Goal: Task Accomplishment & Management: Complete application form

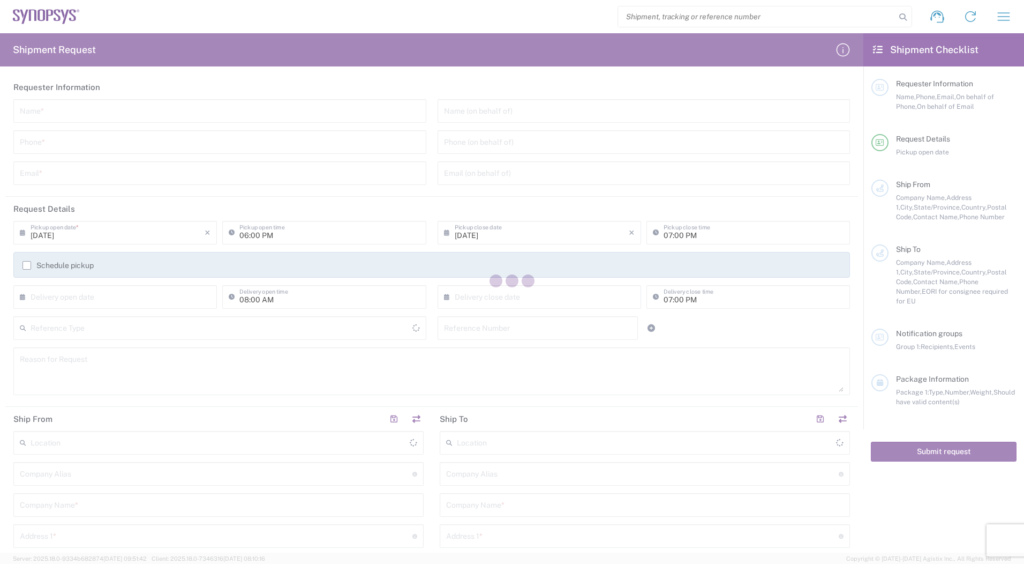
type input "[GEOGRAPHIC_DATA]"
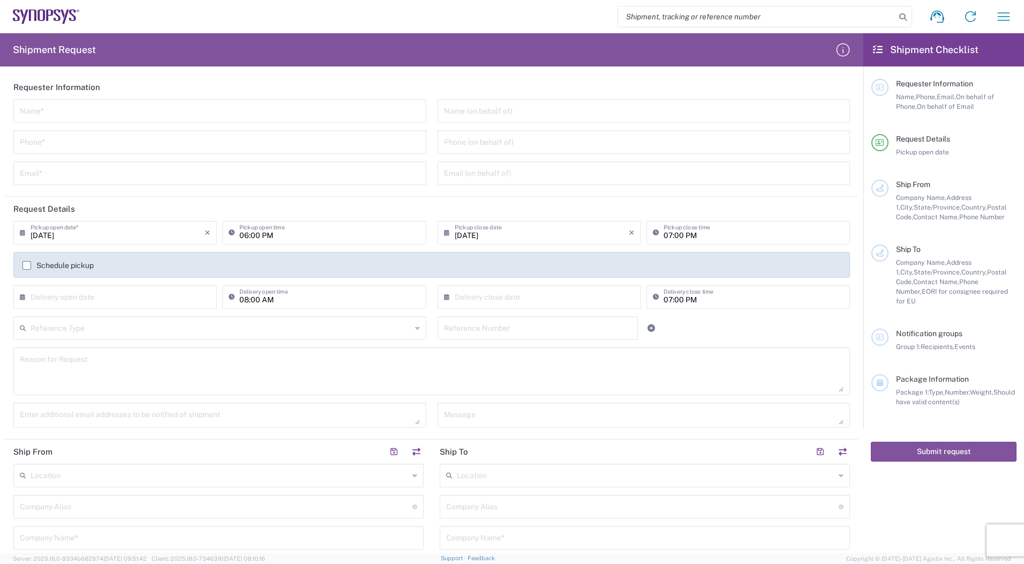
click at [252, 111] on input "text" at bounding box center [220, 110] width 400 height 19
type input "[PERSON_NAME]"
click at [295, 133] on input "tel" at bounding box center [220, 141] width 400 height 19
type input "07064570135"
type input "[EMAIL_ADDRESS][DOMAIN_NAME]"
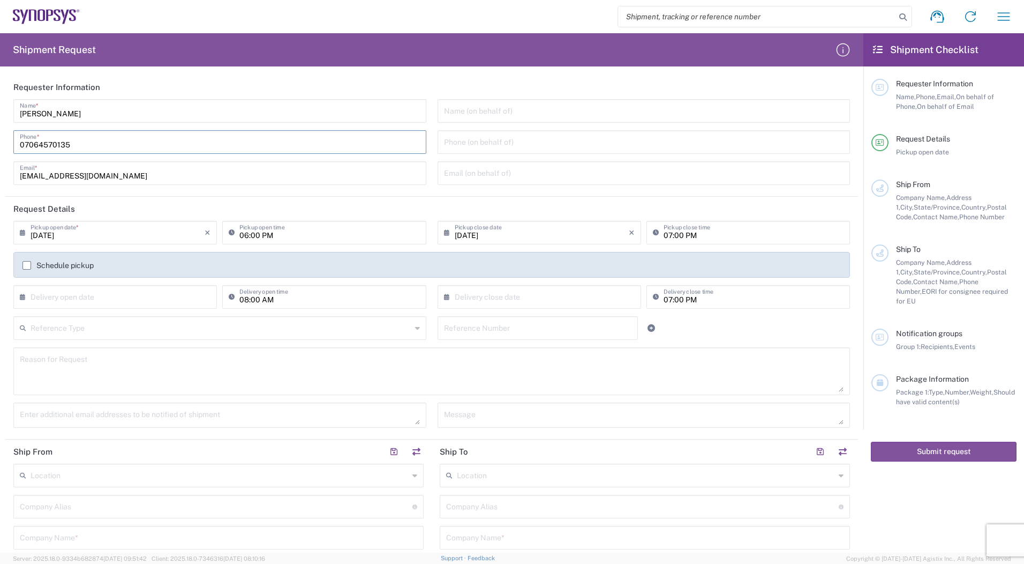
click at [319, 220] on header "Request Details" at bounding box center [431, 209] width 853 height 24
click at [329, 177] on input "[EMAIL_ADDRESS][DOMAIN_NAME]" at bounding box center [220, 172] width 400 height 19
click at [328, 208] on header "Request Details" at bounding box center [431, 209] width 853 height 24
click at [215, 322] on input "text" at bounding box center [221, 327] width 381 height 19
click at [250, 326] on input "text" at bounding box center [221, 327] width 381 height 19
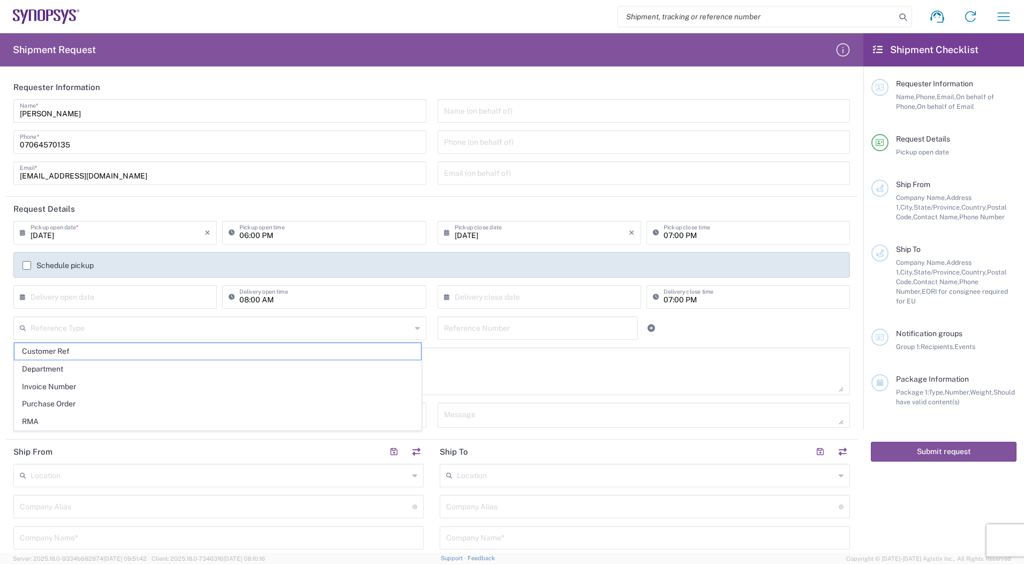
click at [417, 329] on div "Reference Type" at bounding box center [219, 328] width 413 height 24
click at [482, 330] on input "text" at bounding box center [538, 327] width 188 height 19
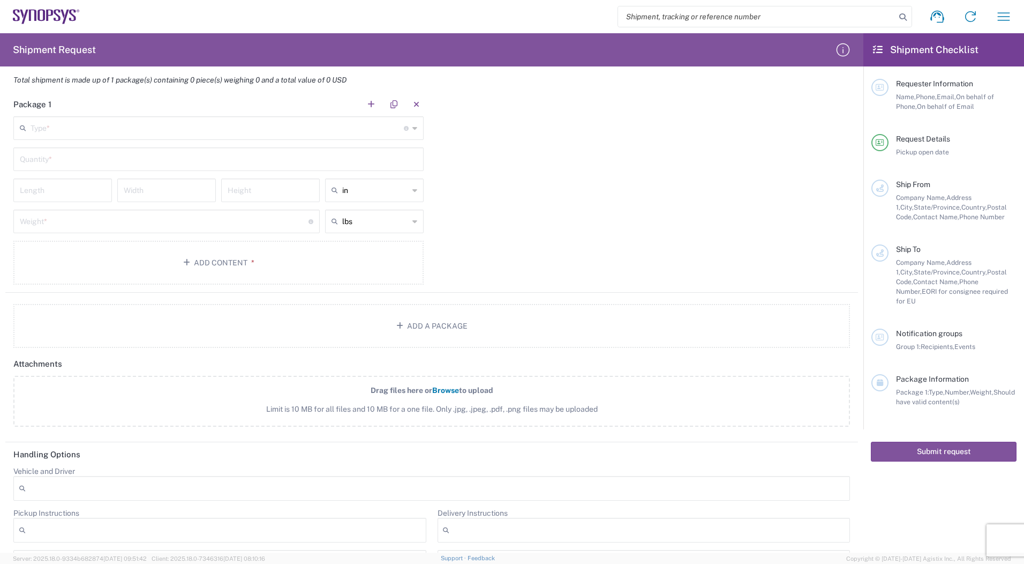
scroll to position [903, 0]
